Goal: Feedback & Contribution: Leave review/rating

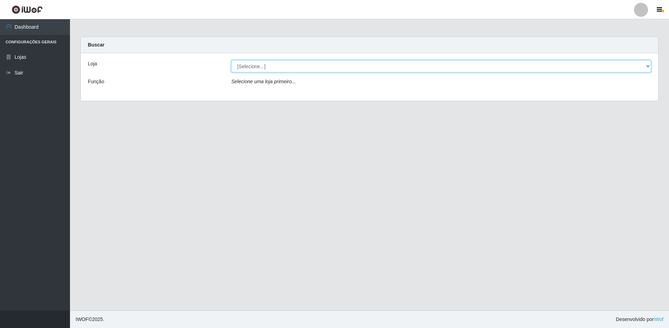
click at [260, 67] on select "[Selecione...] Extraplus - Loja 50 [GEOGRAPHIC_DATA]" at bounding box center [441, 66] width 420 height 12
select select "451"
click at [231, 60] on select "[Selecione...] Extraplus - Loja 50 [GEOGRAPHIC_DATA]" at bounding box center [441, 66] width 420 height 12
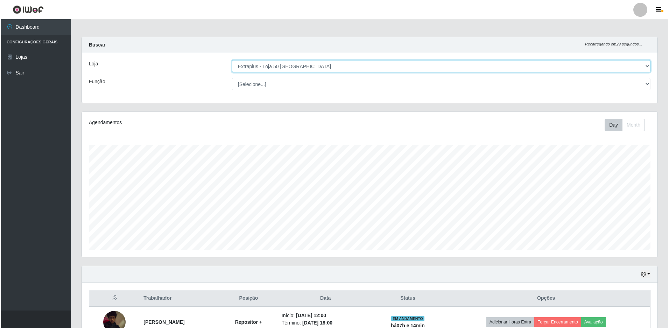
scroll to position [105, 0]
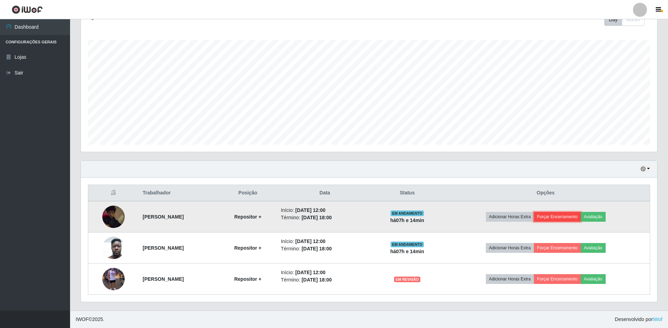
click at [567, 217] on button "Forçar Encerramento" at bounding box center [557, 217] width 47 height 10
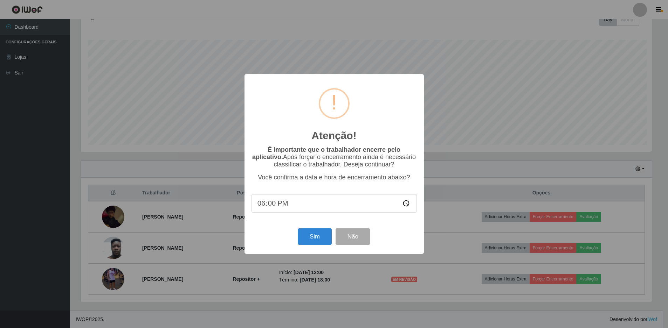
scroll to position [145, 573]
click at [361, 241] on button "Não" at bounding box center [353, 237] width 35 height 16
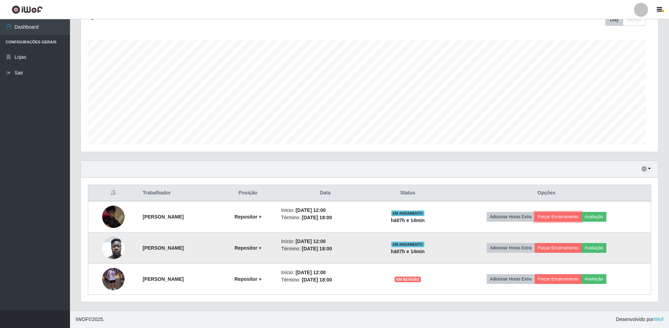
scroll to position [145, 576]
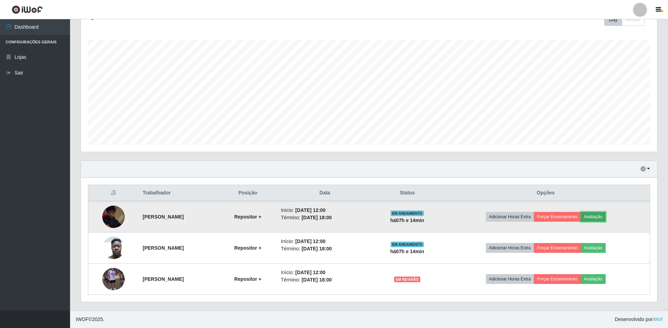
click at [598, 216] on button "Avaliação" at bounding box center [593, 217] width 25 height 10
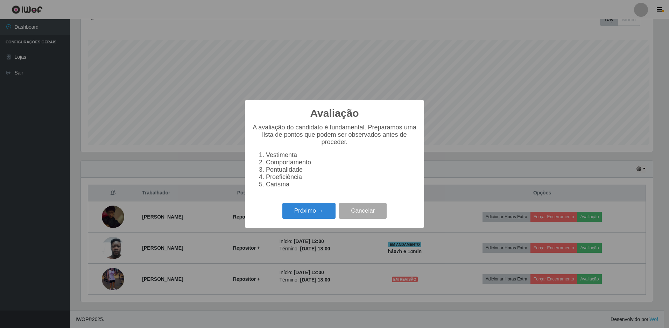
scroll to position [145, 573]
click at [308, 217] on button "Próximo →" at bounding box center [309, 211] width 53 height 16
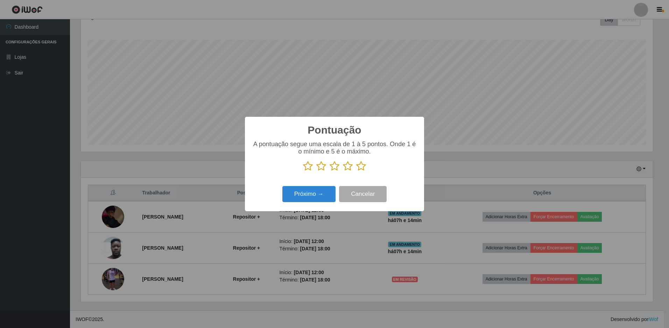
click at [335, 168] on icon at bounding box center [335, 166] width 10 height 11
click at [330, 172] on input "radio" at bounding box center [330, 172] width 0 height 0
click at [320, 195] on button "Próximo →" at bounding box center [309, 194] width 53 height 16
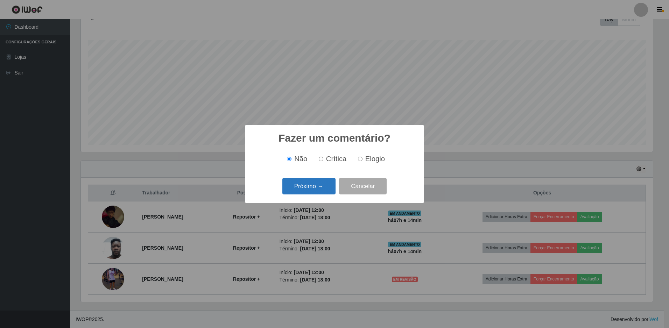
click at [309, 185] on button "Próximo →" at bounding box center [309, 186] width 53 height 16
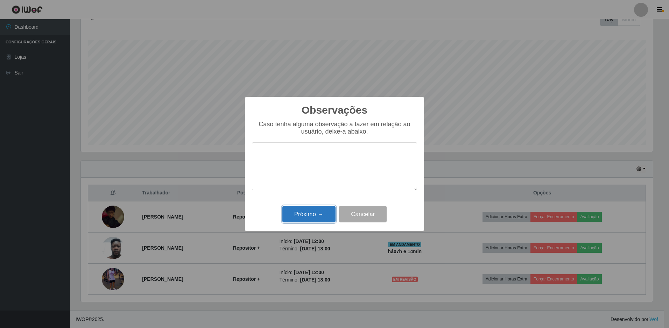
click at [304, 210] on button "Próximo →" at bounding box center [309, 214] width 53 height 16
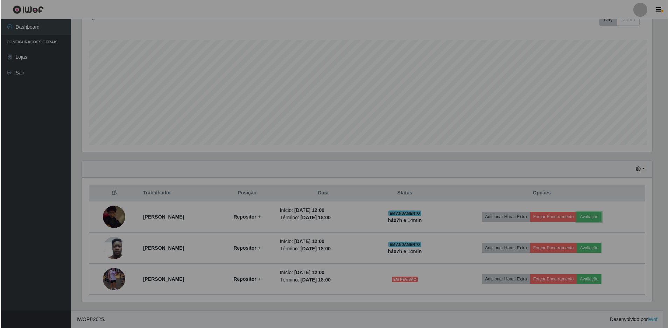
scroll to position [145, 576]
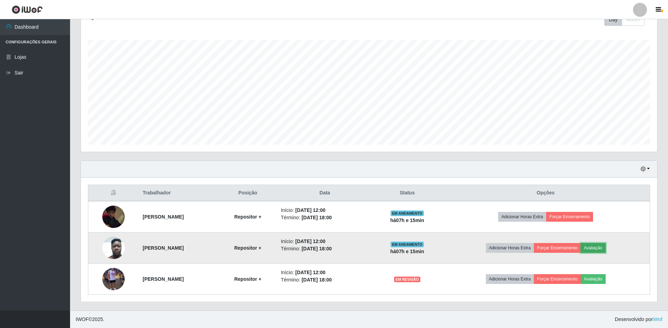
click at [601, 250] on button "Avaliação" at bounding box center [593, 248] width 25 height 10
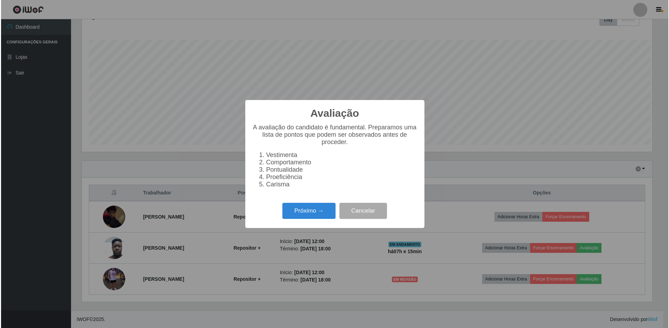
scroll to position [145, 573]
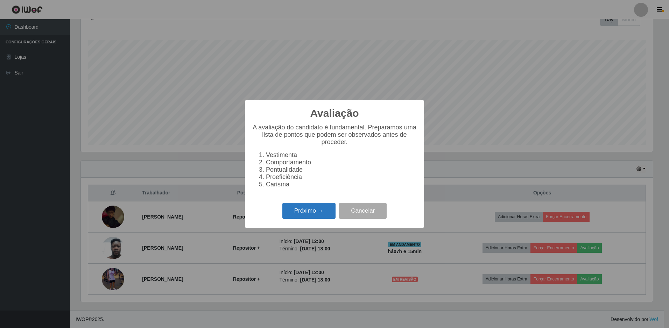
click at [320, 218] on button "Próximo →" at bounding box center [309, 211] width 53 height 16
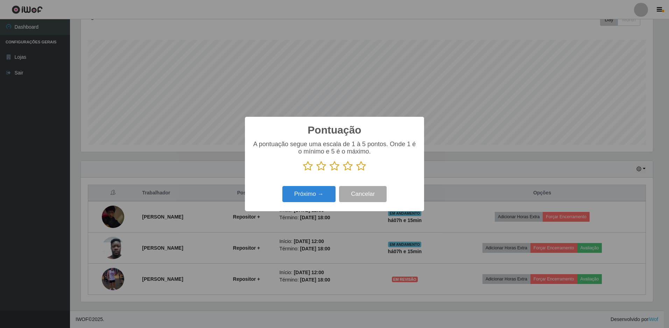
scroll to position [350010, 349583]
click at [350, 169] on icon at bounding box center [348, 166] width 10 height 11
click at [343, 172] on input "radio" at bounding box center [343, 172] width 0 height 0
click at [329, 198] on button "Próximo →" at bounding box center [309, 194] width 53 height 16
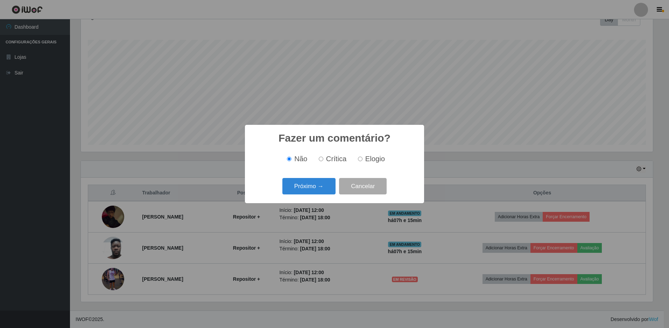
click at [366, 160] on span "Elogio" at bounding box center [376, 159] width 20 height 8
click at [363, 160] on input "Elogio" at bounding box center [360, 159] width 5 height 5
radio input "true"
click at [331, 187] on button "Próximo →" at bounding box center [309, 186] width 53 height 16
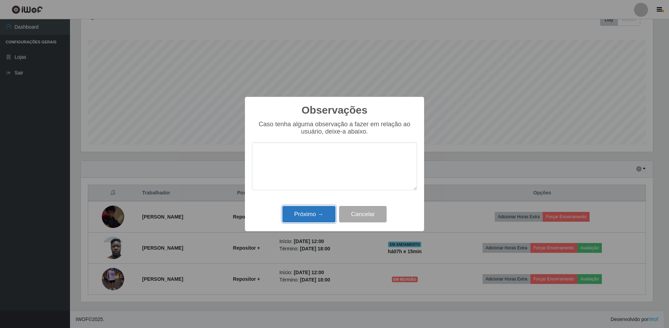
click at [322, 217] on button "Próximo →" at bounding box center [309, 214] width 53 height 16
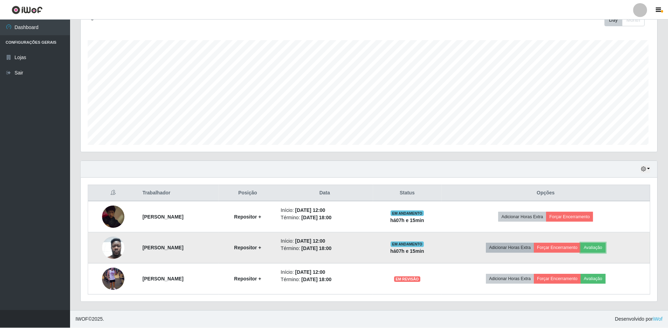
scroll to position [145, 576]
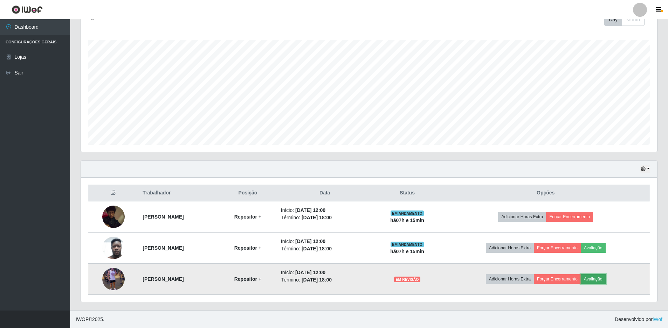
click at [601, 279] on button "Avaliação" at bounding box center [593, 280] width 25 height 10
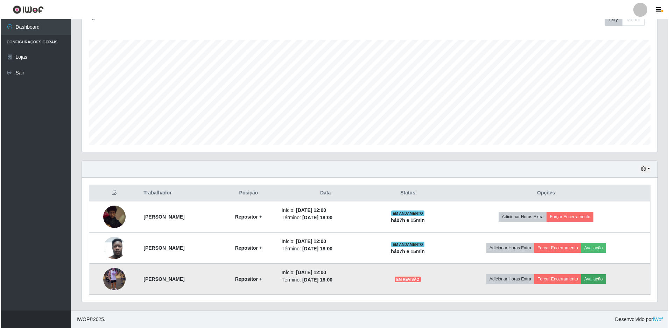
scroll to position [145, 573]
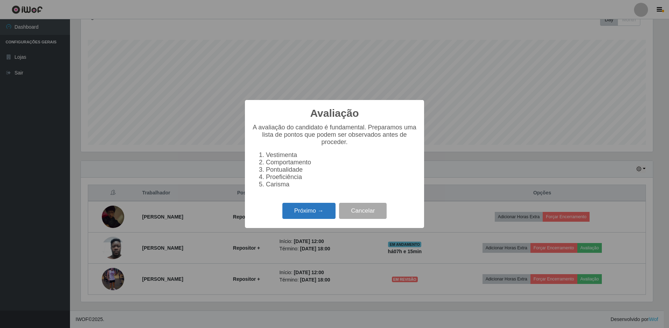
click at [312, 214] on button "Próximo →" at bounding box center [309, 211] width 53 height 16
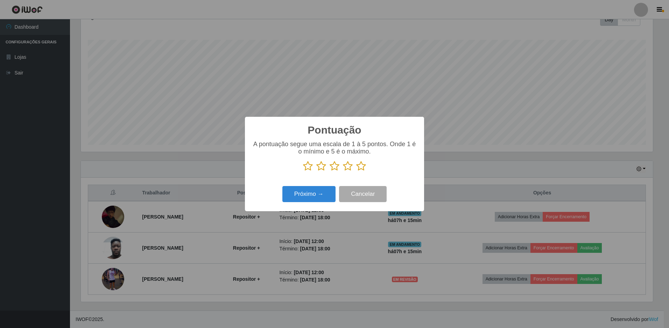
scroll to position [350010, 349583]
click at [363, 171] on icon at bounding box center [361, 166] width 10 height 11
click at [356, 172] on input "radio" at bounding box center [356, 172] width 0 height 0
click at [300, 192] on button "Próximo →" at bounding box center [309, 194] width 53 height 16
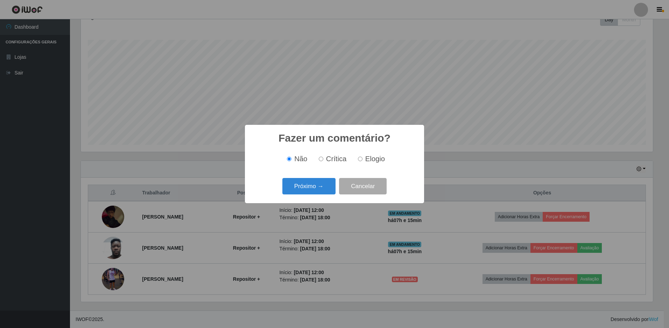
drag, startPoint x: 366, startPoint y: 160, endPoint x: 358, endPoint y: 166, distance: 10.0
click at [366, 160] on span "Elogio" at bounding box center [376, 159] width 20 height 8
click at [363, 160] on input "Elogio" at bounding box center [360, 159] width 5 height 5
radio input "true"
click at [328, 188] on button "Próximo →" at bounding box center [309, 186] width 53 height 16
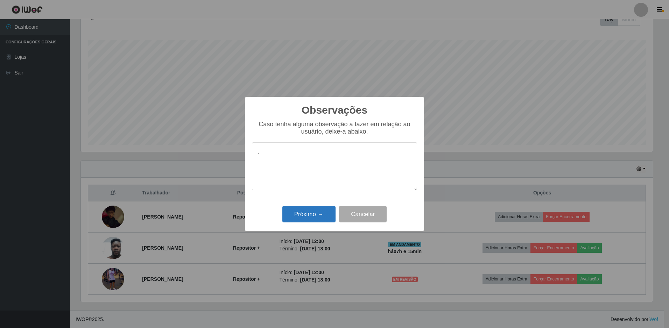
type textarea "."
click at [318, 215] on button "Próximo →" at bounding box center [309, 214] width 53 height 16
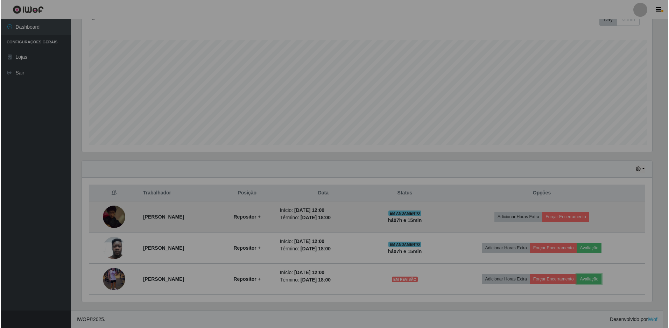
scroll to position [145, 576]
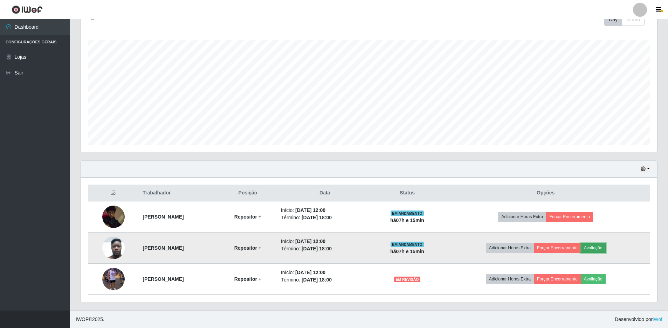
click at [602, 248] on button "Avaliação" at bounding box center [593, 248] width 25 height 10
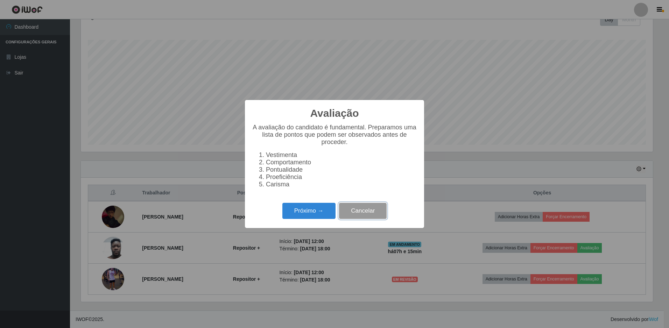
click at [361, 220] on button "Cancelar" at bounding box center [363, 211] width 48 height 16
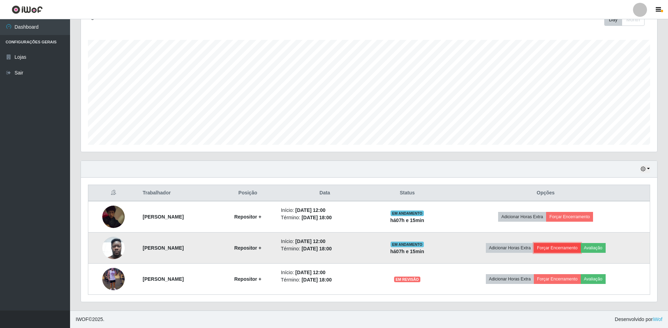
click at [564, 251] on button "Forçar Encerramento" at bounding box center [557, 248] width 47 height 10
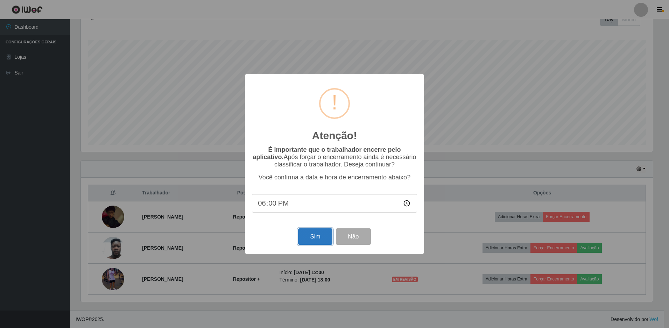
click at [310, 239] on button "Sim" at bounding box center [315, 237] width 34 height 16
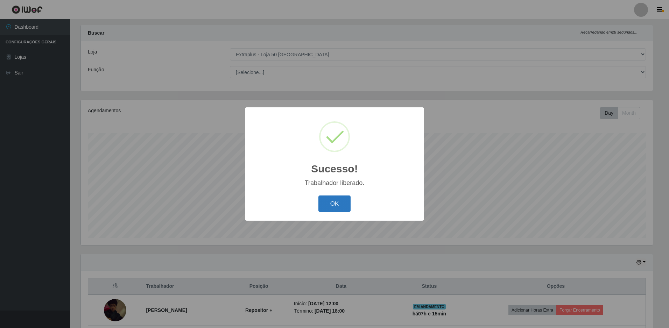
click at [326, 201] on button "OK" at bounding box center [335, 204] width 33 height 16
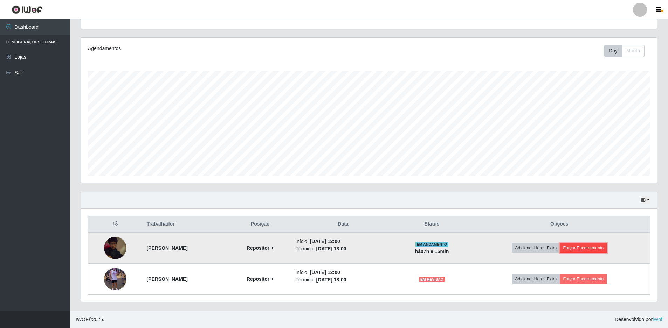
click at [582, 245] on button "Forçar Encerramento" at bounding box center [583, 248] width 47 height 10
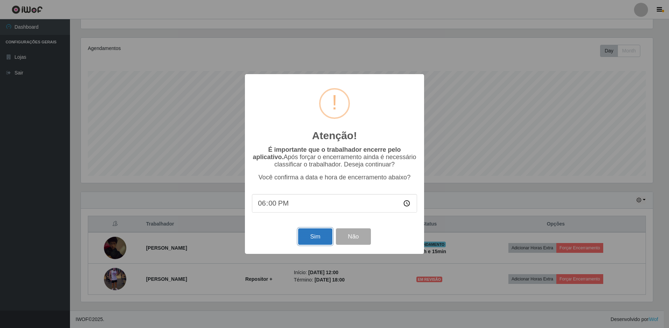
click at [314, 242] on button "Sim" at bounding box center [315, 237] width 34 height 16
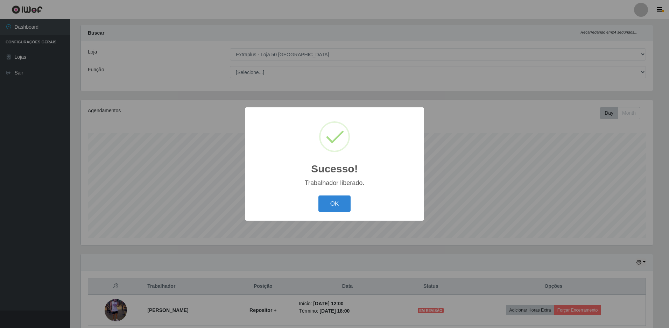
drag, startPoint x: 325, startPoint y: 201, endPoint x: 376, endPoint y: 216, distance: 53.1
click at [327, 204] on button "OK" at bounding box center [335, 204] width 33 height 16
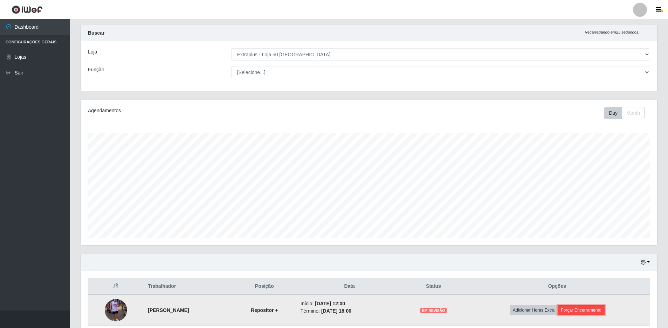
click at [598, 311] on button "Forçar Encerramento" at bounding box center [580, 311] width 47 height 10
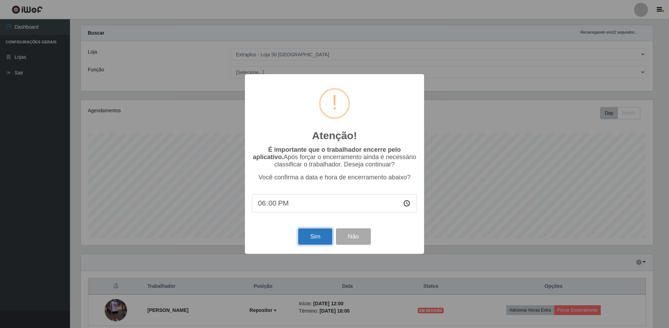
click at [320, 238] on button "Sim" at bounding box center [315, 237] width 34 height 16
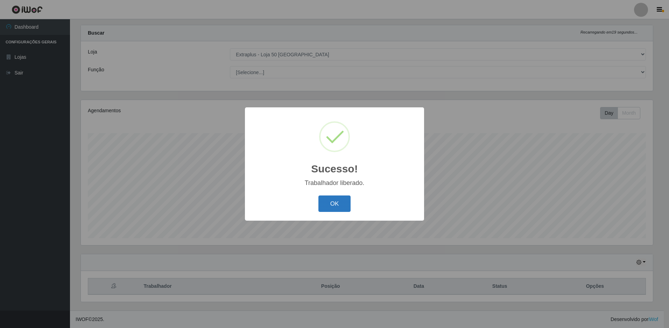
click at [326, 206] on button "OK" at bounding box center [335, 204] width 33 height 16
